Goal: Information Seeking & Learning: Learn about a topic

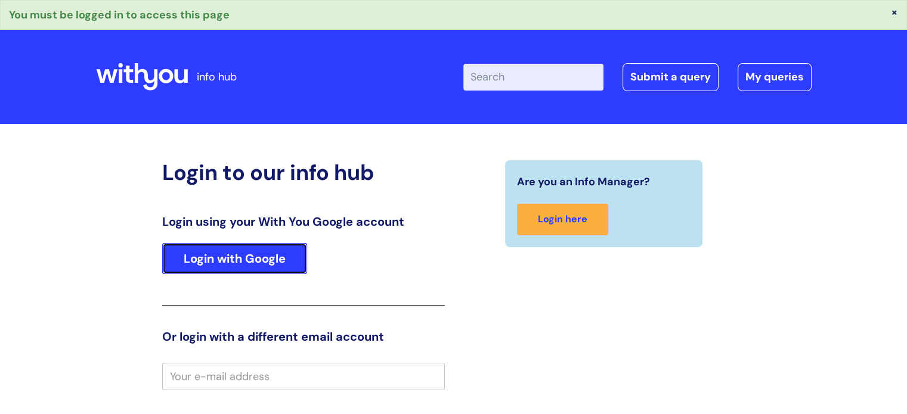
click at [193, 249] on link "Login with Google" at bounding box center [234, 258] width 145 height 31
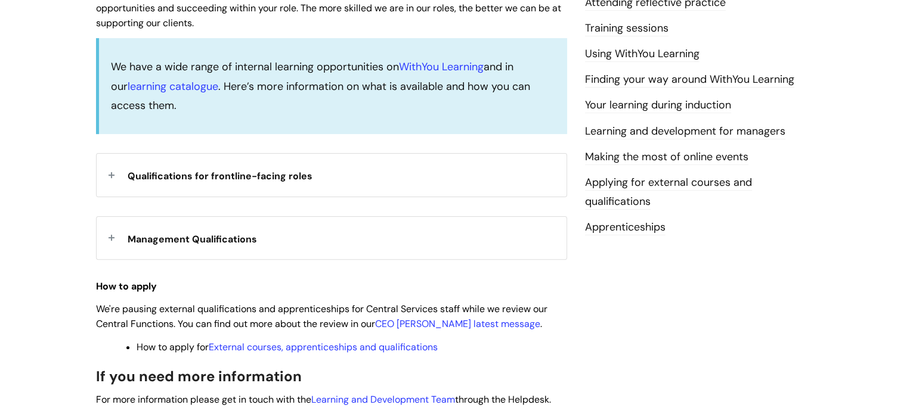
scroll to position [358, 0]
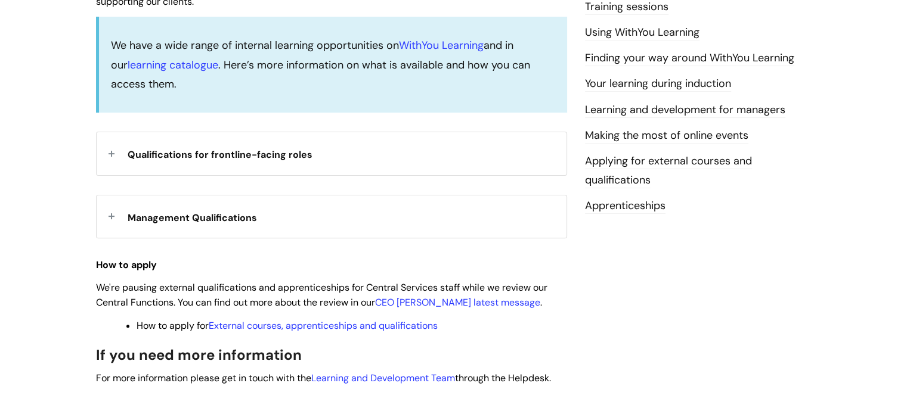
click at [286, 162] on strong "Qualifications for frontline-facing roles" at bounding box center [220, 153] width 185 height 18
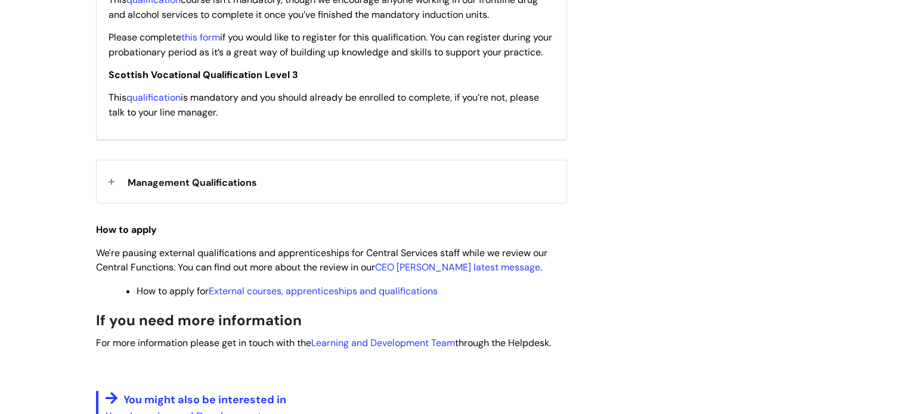
scroll to position [596, 0]
